Goal: Transaction & Acquisition: Book appointment/travel/reservation

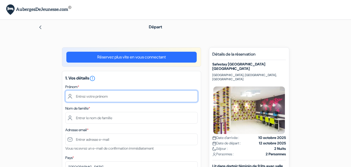
click at [123, 94] on input "text" at bounding box center [131, 96] width 132 height 12
type input "Ocean"
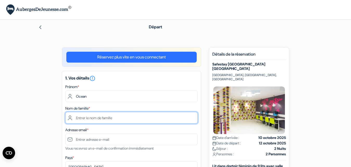
click at [109, 122] on input "text" at bounding box center [131, 118] width 132 height 12
type input "Fave"
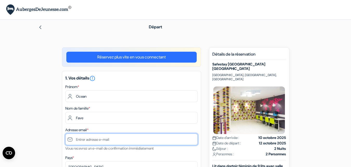
click at [126, 139] on input "text" at bounding box center [131, 140] width 132 height 12
drag, startPoint x: 353, startPoint y: 31, endPoint x: 352, endPoint y: 37, distance: 6.8
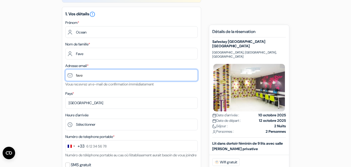
scroll to position [65, 0]
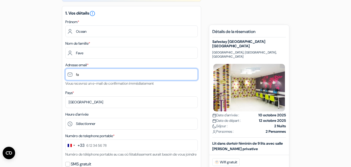
type input "f"
paste input "[EMAIL_ADDRESS][DOMAIN_NAME]"
type input "[EMAIL_ADDRESS][DOMAIN_NAME]"
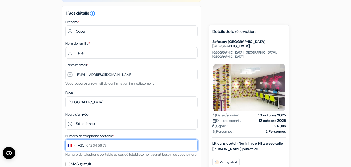
click at [115, 144] on input "text" at bounding box center [131, 146] width 132 height 12
click at [90, 144] on input "text" at bounding box center [131, 146] width 132 height 12
type input "7 83 91 06 01"
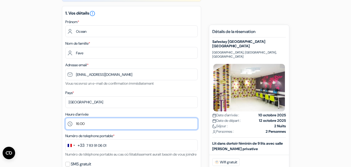
click option "16:00" at bounding box center [0, 0] width 0 height 0
select select "17"
click option "17:00" at bounding box center [0, 0] width 0 height 0
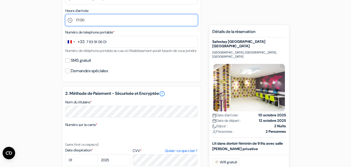
scroll to position [169, 0]
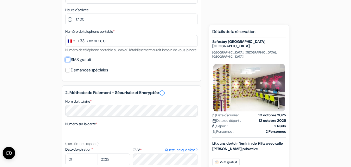
click at [66, 62] on input "SMS gratuit" at bounding box center [67, 59] width 5 height 5
checkbox input "true"
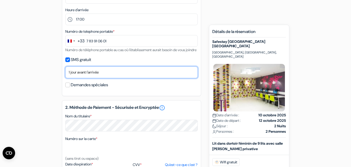
click at [65, 67] on select "Non merci Maintenant Le jour de votre arrivée 1 jour avant l'arrivée 2 jours av…" at bounding box center [131, 73] width 132 height 12
click at [80, 78] on select "Non merci Maintenant Le jour de votre arrivée 1 jour avant l'arrivée 2 jours av…" at bounding box center [131, 73] width 132 height 12
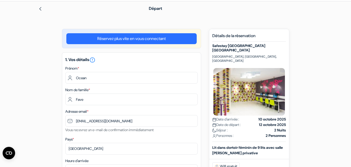
scroll to position [19, 0]
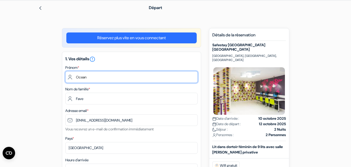
click at [108, 74] on input "Ocean" at bounding box center [131, 77] width 132 height 12
type input "O"
type input "[PERSON_NAME] du Mera"
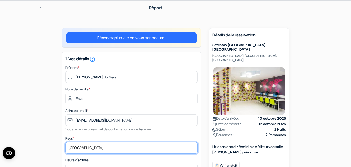
select select "67"
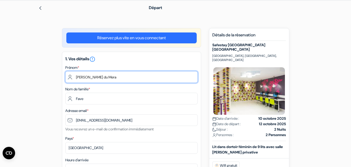
click at [116, 78] on input "[PERSON_NAME] du Mera" at bounding box center [131, 77] width 132 height 12
type input "[PERSON_NAME]"
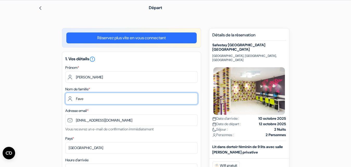
click at [94, 97] on input "Fave" at bounding box center [131, 99] width 132 height 12
type input "F"
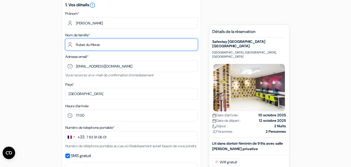
scroll to position [75, 0]
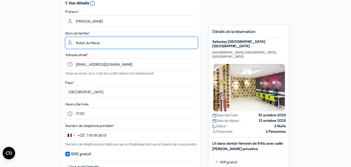
type input "Rubat du Merac"
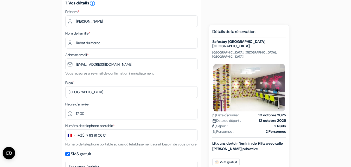
click at [130, 54] on div "Adresse email * [EMAIL_ADDRESS][DOMAIN_NAME] Vous recevrez un e-mail de confirm…" at bounding box center [131, 64] width 132 height 25
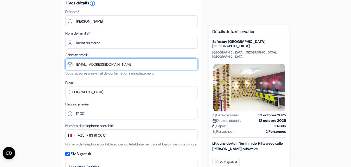
click at [128, 62] on input "[EMAIL_ADDRESS][DOMAIN_NAME]" at bounding box center [131, 64] width 132 height 12
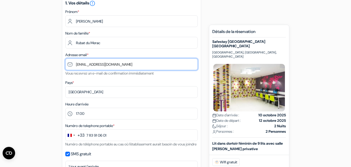
click at [128, 62] on input "[EMAIL_ADDRESS][DOMAIN_NAME]" at bounding box center [131, 64] width 132 height 12
type input "[EMAIL_ADDRESS][DOMAIN_NAME]"
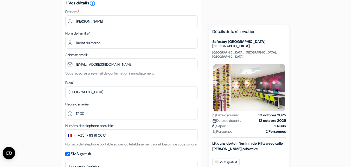
click at [26, 86] on form "Départ add_box [GEOGRAPHIC_DATA] [GEOGRAPHIC_DATA] [GEOGRAPHIC_DATA] [GEOGRAPHI…" at bounding box center [175, 169] width 351 height 449
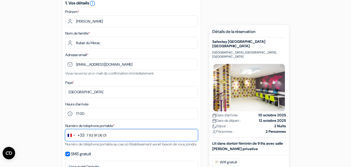
click at [114, 136] on input "7 83 91 06 01" at bounding box center [131, 135] width 132 height 12
click at [93, 137] on input "7 83 91 06 01" at bounding box center [131, 135] width 132 height 12
click at [113, 137] on input "7 82 91 06 01" at bounding box center [131, 135] width 132 height 12
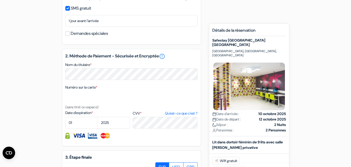
scroll to position [224, 0]
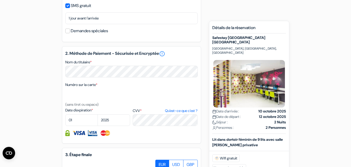
type input "7 82 43 07 52"
click at [65, 114] on select "01 02 03 04 05 06 07 08 09 10 11 12" at bounding box center [81, 120] width 32 height 12
select select "09"
click option "09" at bounding box center [0, 0] width 0 height 0
click at [97, 114] on select "2025 2026 2027 2028 2029 2030 2031 2032 2033 2034 2035 2036 2037 2038 2039 2040…" at bounding box center [113, 120] width 32 height 12
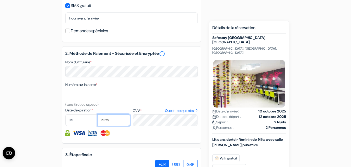
select select "2026"
click option "2026" at bounding box center [0, 0] width 0 height 0
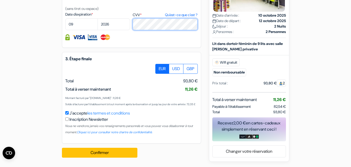
scroll to position [332, 0]
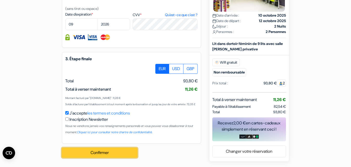
click at [111, 152] on button "Confirmer Loading..." at bounding box center [99, 153] width 75 height 10
